Goal: Task Accomplishment & Management: Complete application form

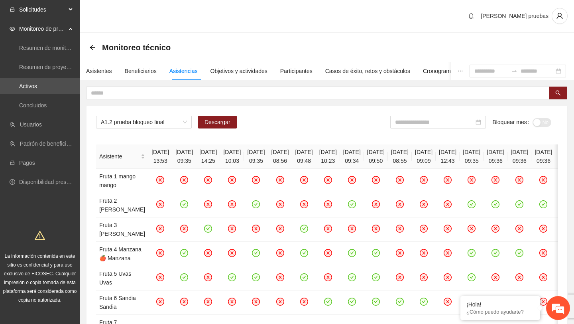
click at [55, 14] on span "Solicitudes" at bounding box center [42, 10] width 47 height 16
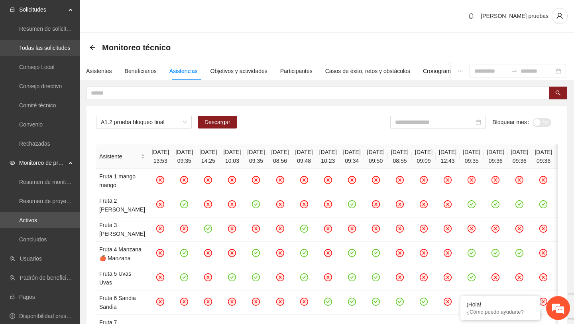
click at [55, 50] on link "Todas las solicitudes" at bounding box center [44, 48] width 51 height 6
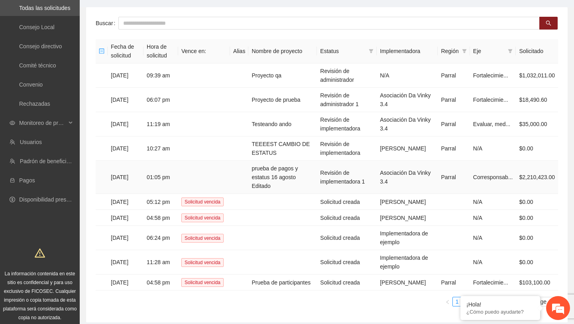
scroll to position [49, 0]
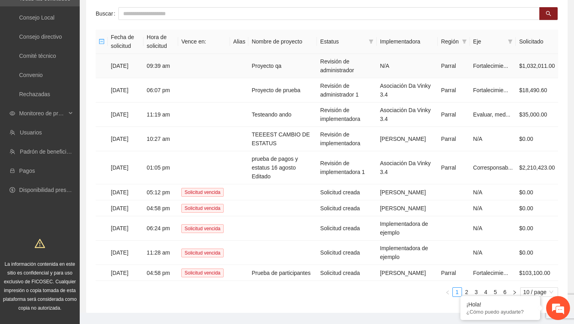
click at [292, 67] on td "Proyecto qa" at bounding box center [282, 66] width 69 height 24
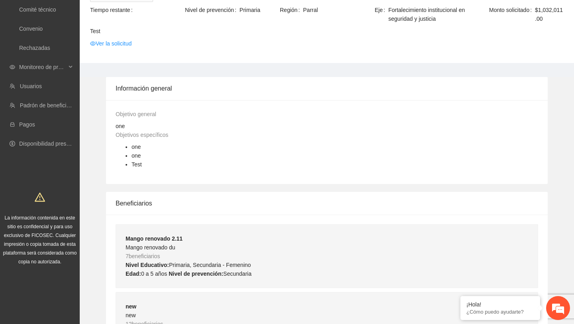
scroll to position [45, 0]
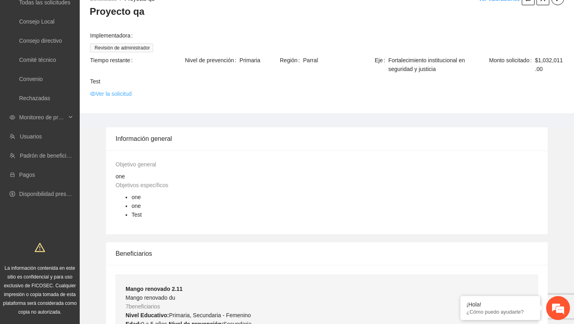
click at [123, 96] on link "Ver la solicitud" at bounding box center [110, 93] width 41 height 9
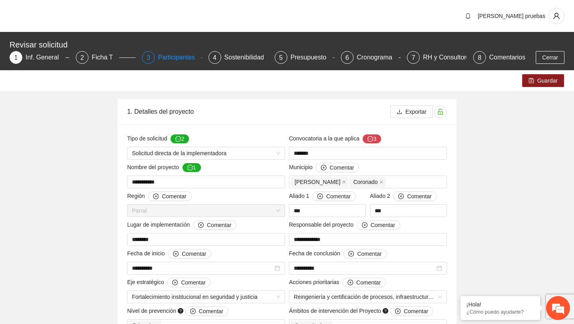
click at [176, 51] on div "Participantes" at bounding box center [179, 57] width 43 height 13
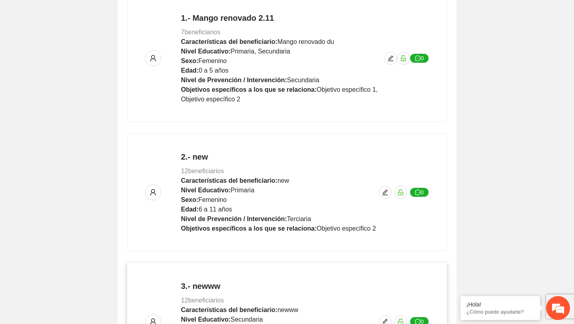
scroll to position [24, 0]
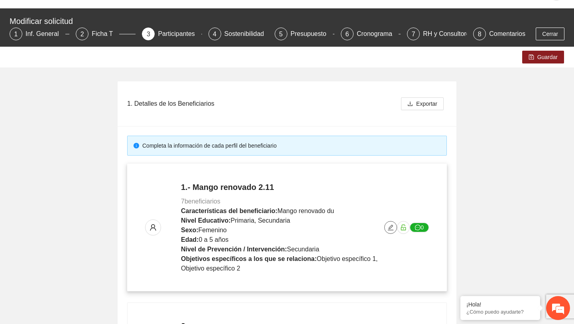
click at [389, 228] on icon "edit" at bounding box center [391, 227] width 6 height 6
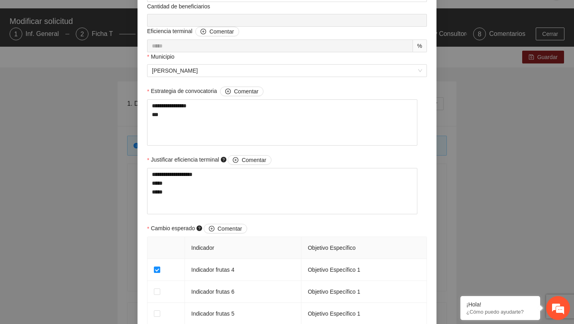
scroll to position [639, 0]
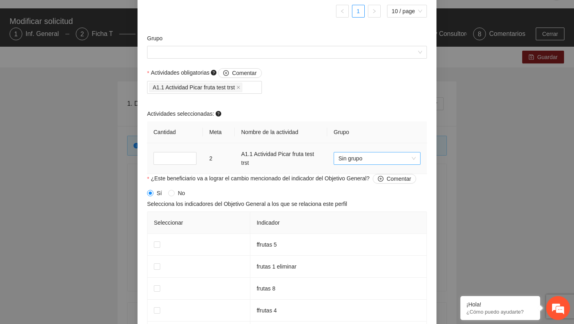
click at [370, 163] on span "Sin grupo" at bounding box center [376, 158] width 77 height 12
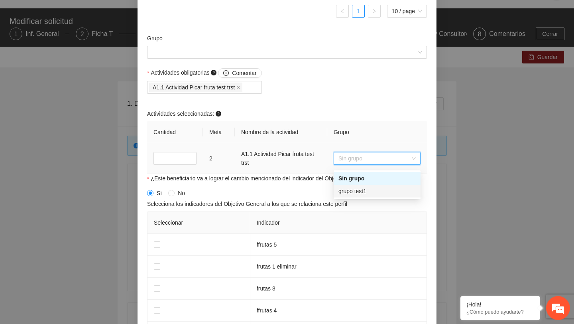
click at [356, 189] on div "grupo test1" at bounding box center [376, 191] width 77 height 9
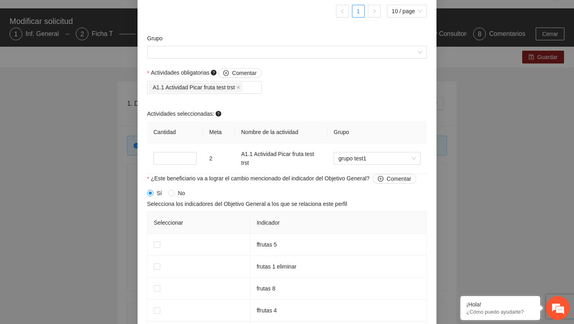
click at [319, 105] on div "Actividades obligatorias Comentar A1.1 Actividad Picar fruta test trst Activida…" at bounding box center [287, 121] width 284 height 106
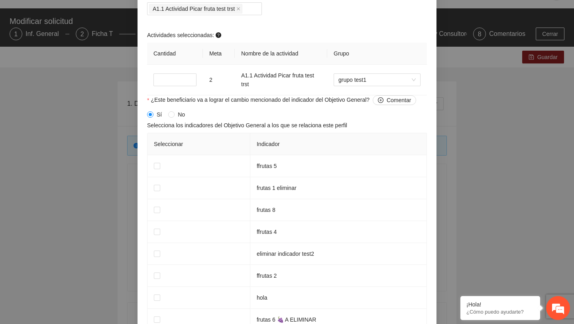
scroll to position [793, 0]
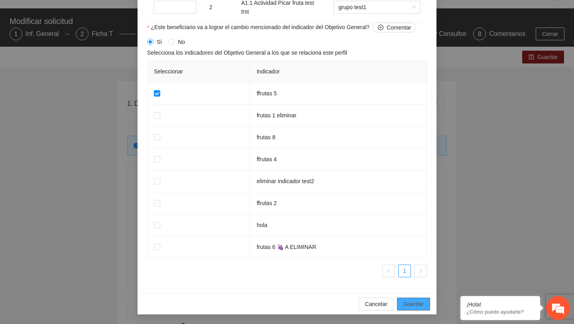
click at [413, 309] on button "Guardar" at bounding box center [413, 303] width 33 height 13
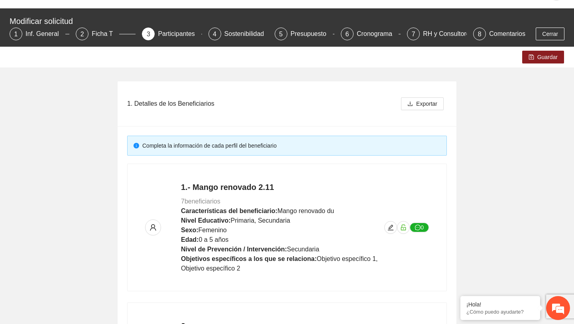
scroll to position [572, 0]
click at [551, 63] on button "Guardar" at bounding box center [543, 57] width 42 height 13
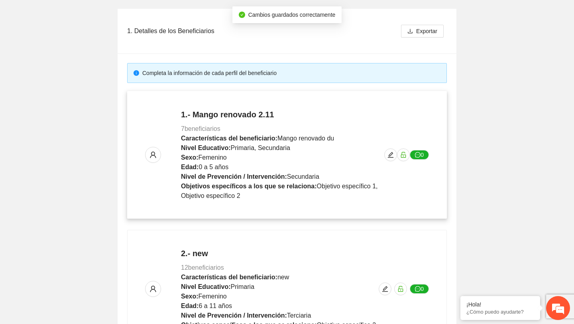
scroll to position [106, 0]
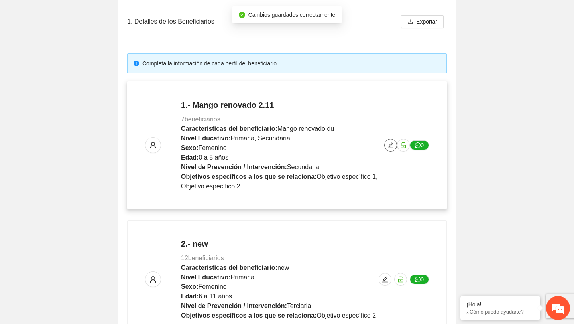
click at [391, 140] on button "button" at bounding box center [390, 145] width 13 height 13
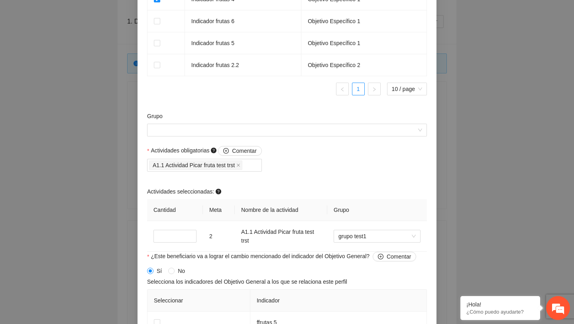
scroll to position [559, 0]
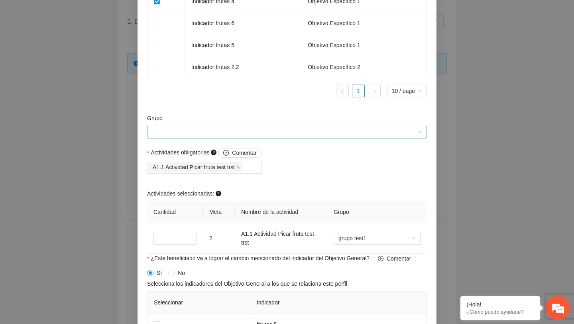
click at [335, 137] on input "Grupo" at bounding box center [284, 132] width 265 height 12
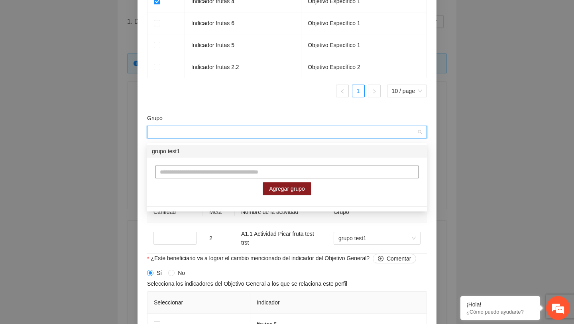
click at [233, 176] on input "text" at bounding box center [287, 171] width 264 height 13
type input "**********"
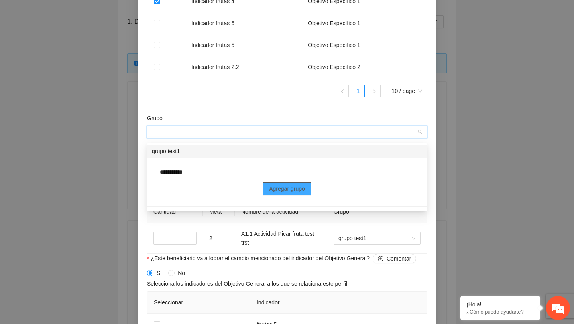
click at [303, 185] on span "Agregar grupo" at bounding box center [287, 188] width 36 height 9
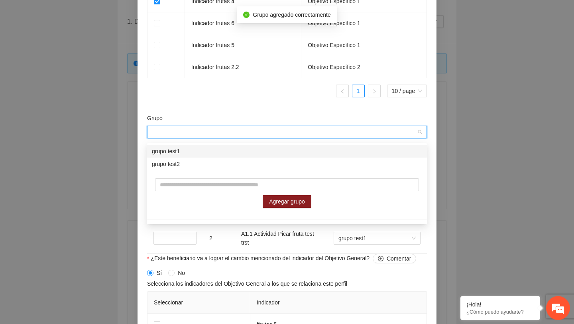
click at [294, 109] on form "**********" at bounding box center [287, 13] width 280 height 1002
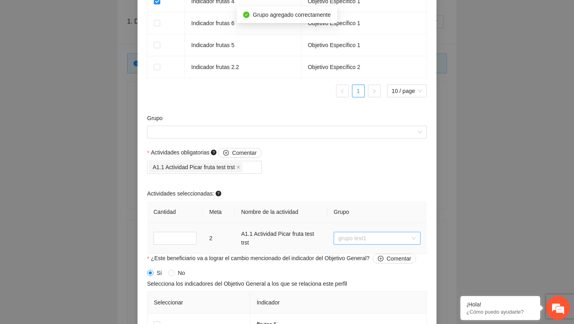
click at [360, 239] on span "grupo test1" at bounding box center [376, 238] width 77 height 12
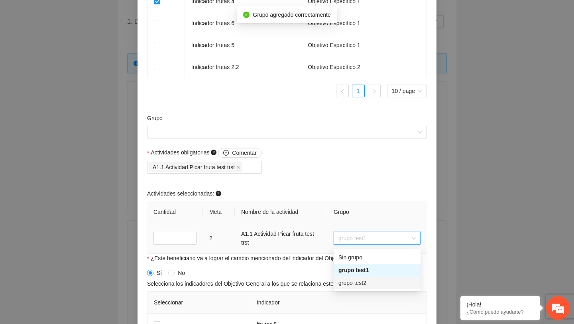
click at [358, 281] on div "grupo test2" at bounding box center [376, 282] width 77 height 9
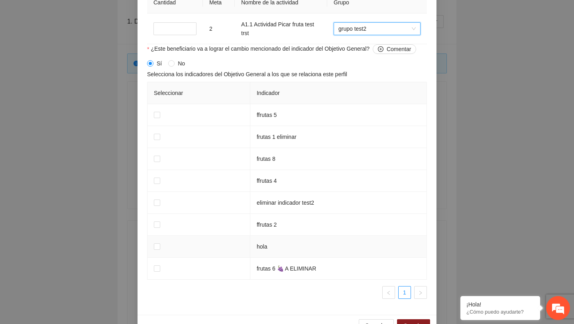
scroll to position [793, 0]
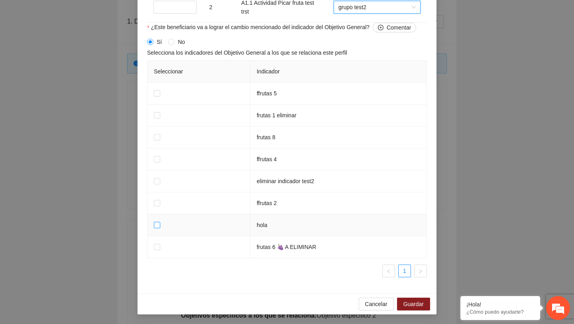
click at [159, 229] on label at bounding box center [157, 224] width 6 height 9
click at [409, 312] on div "Cancelar Guardar" at bounding box center [287, 303] width 299 height 21
click at [414, 302] on span "Guardar" at bounding box center [413, 303] width 20 height 9
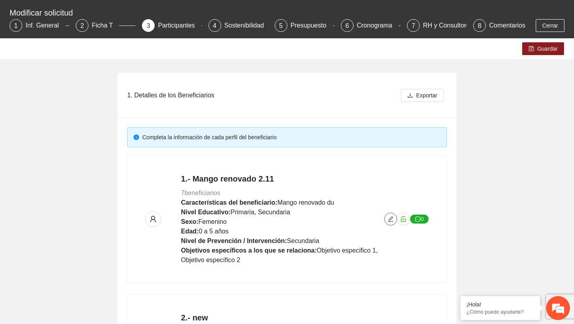
scroll to position [0, 0]
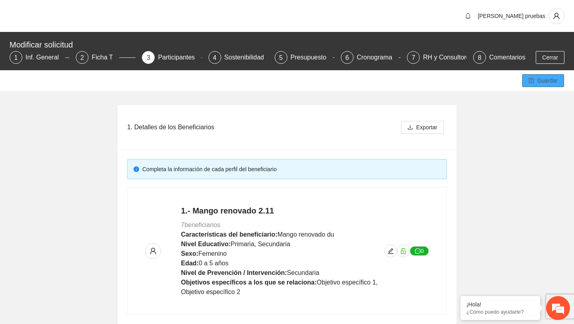
click at [546, 77] on span "Guardar" at bounding box center [547, 80] width 20 height 9
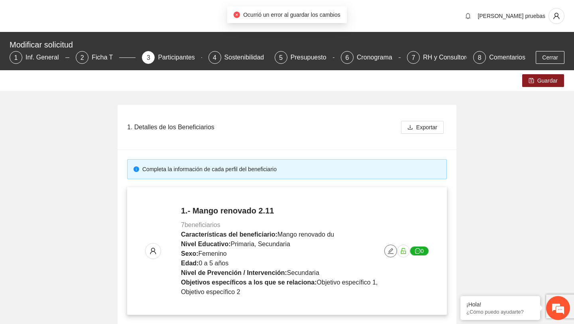
click at [390, 250] on icon "edit" at bounding box center [390, 251] width 6 height 6
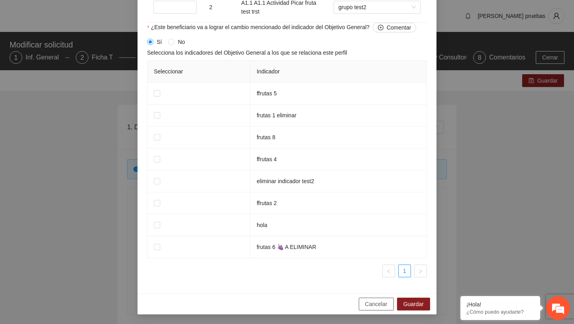
click at [373, 308] on button "Cancelar" at bounding box center [376, 303] width 35 height 13
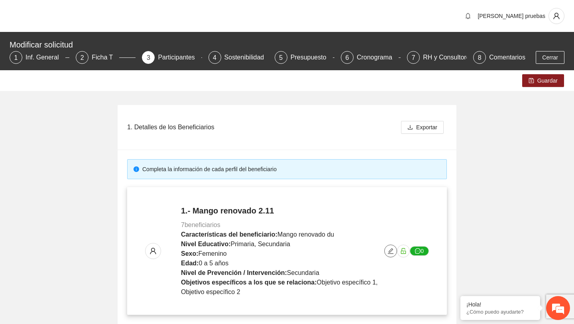
click at [387, 250] on icon "edit" at bounding box center [390, 251] width 6 height 6
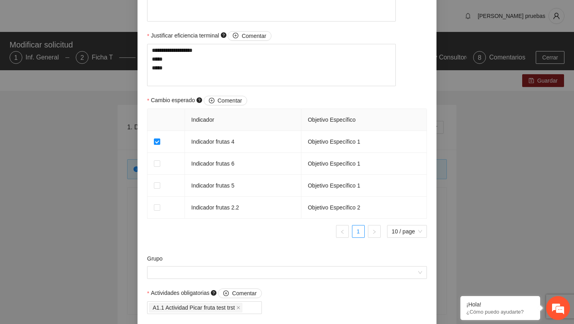
scroll to position [548, 0]
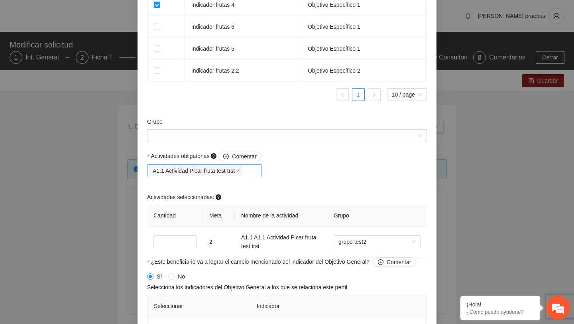
click at [260, 176] on div "A1.1 Actividad Picar fruta test trst" at bounding box center [204, 170] width 111 height 11
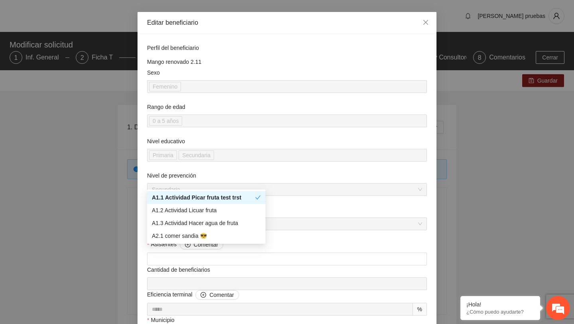
scroll to position [0, 0]
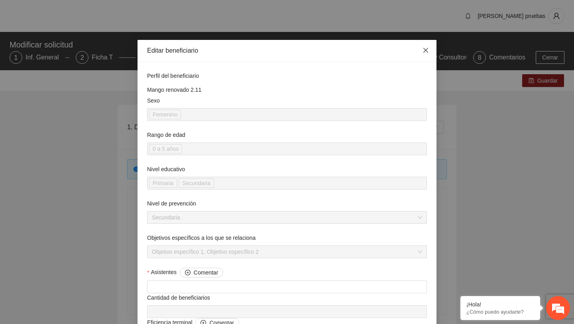
click at [426, 48] on icon "close" at bounding box center [426, 50] width 6 height 6
